Goal: Navigation & Orientation: Find specific page/section

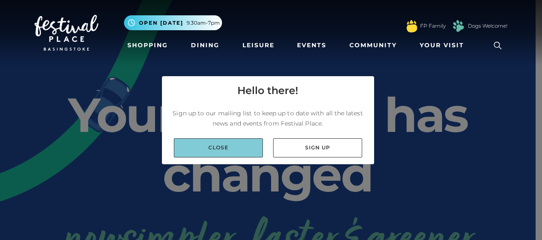
click at [231, 146] on link "Close" at bounding box center [218, 147] width 89 height 19
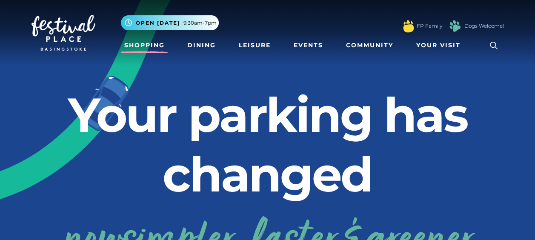
click at [135, 43] on link "Shopping" at bounding box center [144, 45] width 47 height 16
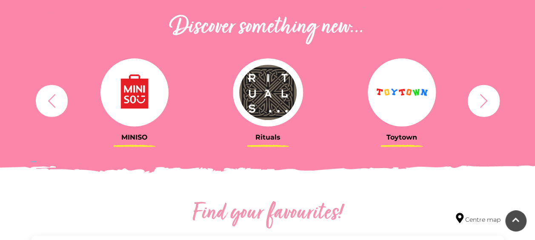
scroll to position [298, 0]
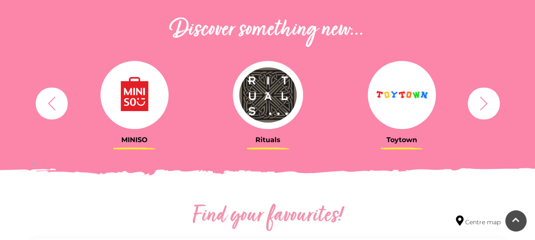
click at [484, 103] on icon "button" at bounding box center [484, 103] width 16 height 16
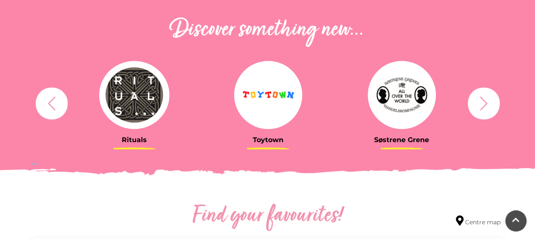
click at [484, 103] on icon "button" at bounding box center [484, 103] width 16 height 16
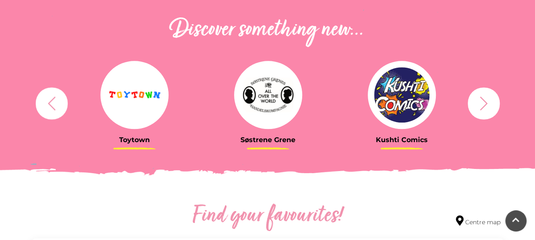
click at [484, 103] on icon "button" at bounding box center [484, 103] width 16 height 16
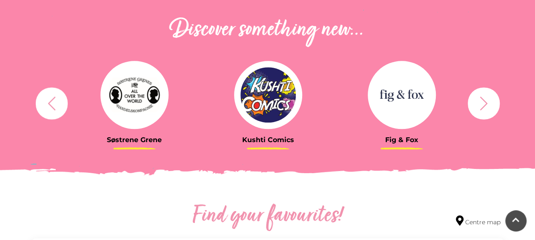
click at [484, 103] on icon "button" at bounding box center [484, 103] width 16 height 16
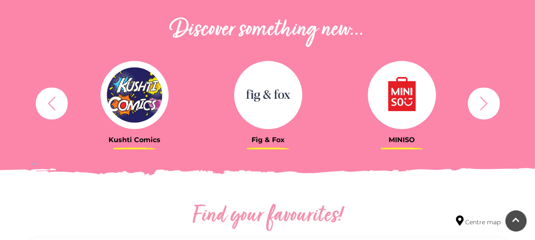
click at [262, 93] on img at bounding box center [268, 95] width 68 height 68
